Goal: Check status: Check status

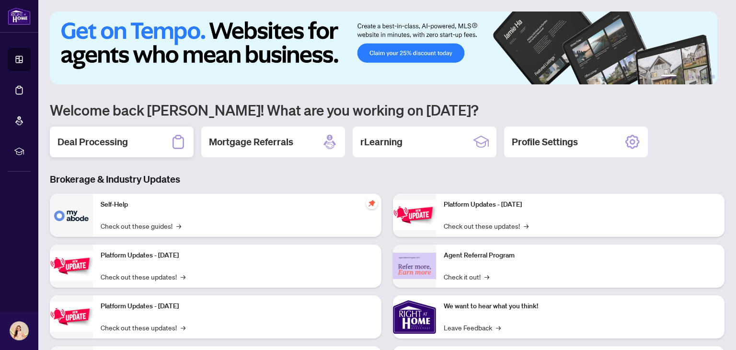
click at [134, 144] on div "Deal Processing" at bounding box center [122, 142] width 144 height 31
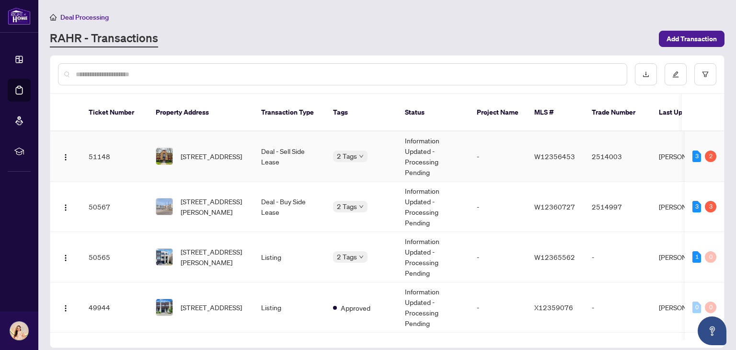
click at [322, 139] on td "Deal - Sell Side Lease" at bounding box center [290, 156] width 72 height 50
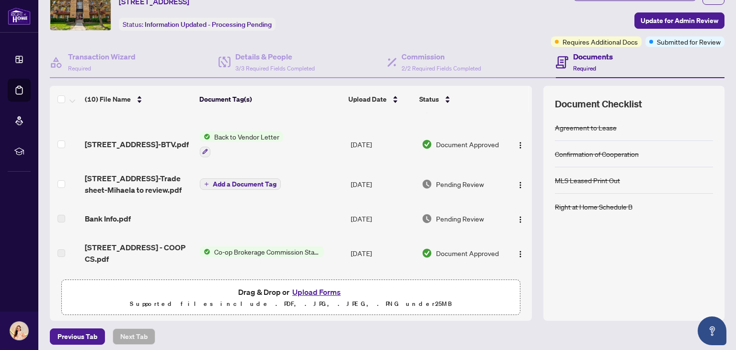
scroll to position [61, 0]
click at [150, 140] on span "[STREET_ADDRESS]-BTV.pdf" at bounding box center [137, 144] width 104 height 12
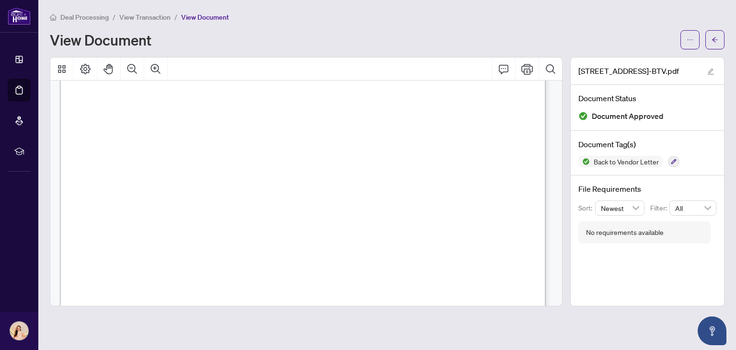
scroll to position [339, 0]
drag, startPoint x: 219, startPoint y: 177, endPoint x: 390, endPoint y: 176, distance: 171.1
click at [352, 176] on span "[STREET_ADDRESS][PERSON_NAME]" at bounding box center [286, 178] width 133 height 7
click at [441, 104] on div "[DATE] To: [PERSON_NAME] Re: Statement of Commission Agreement To Lease [STREET…" at bounding box center [462, 272] width 805 height 1042
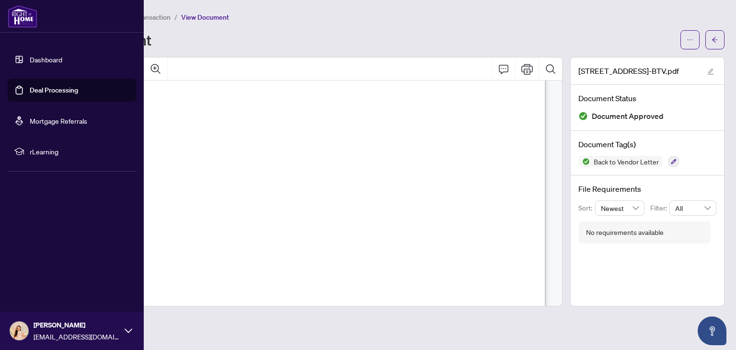
click at [54, 59] on link "Dashboard" at bounding box center [46, 59] width 33 height 9
